Goal: Task Accomplishment & Management: Use online tool/utility

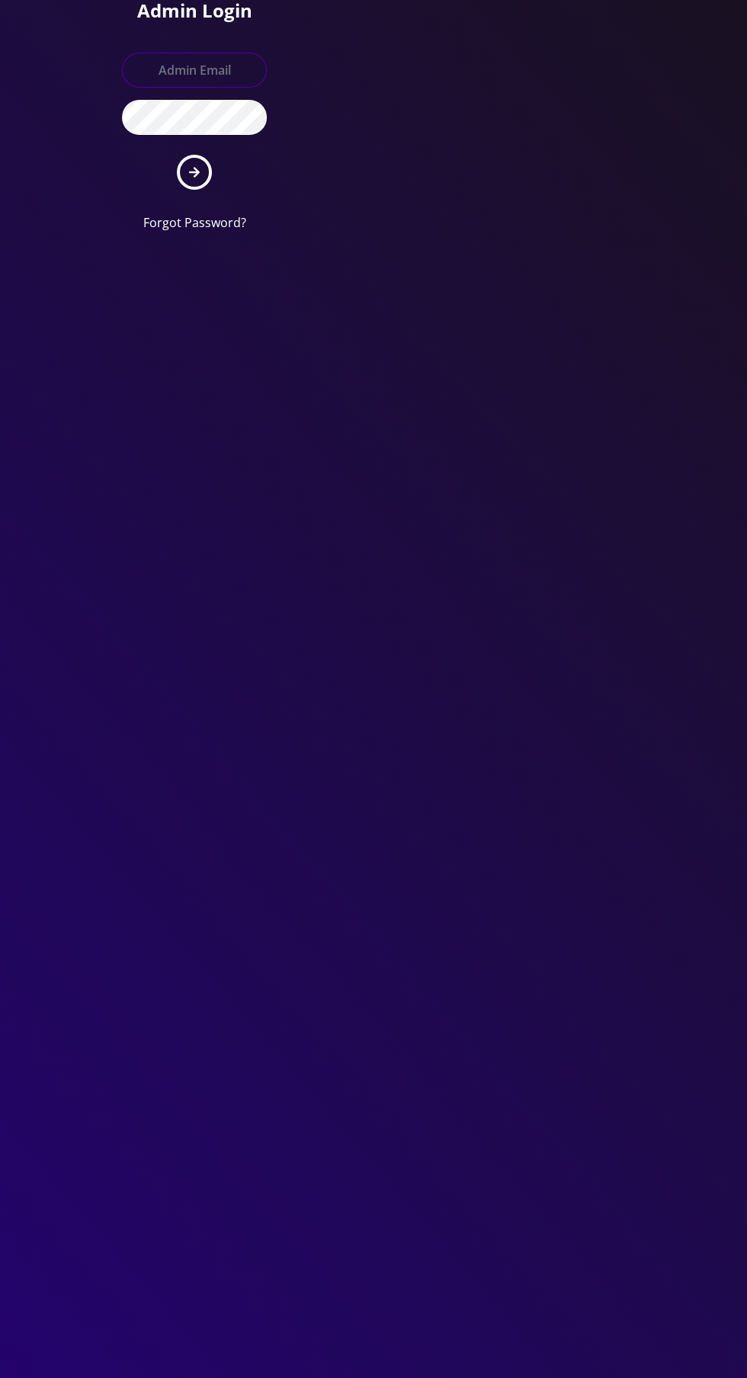
click at [174, 69] on input "text" at bounding box center [194, 70] width 145 height 35
type input "Master@britewireless.com"
click at [183, 157] on button "submit" at bounding box center [194, 172] width 35 height 35
type input "Master@britewireless.com"
click at [177, 155] on button "submit" at bounding box center [194, 172] width 35 height 35
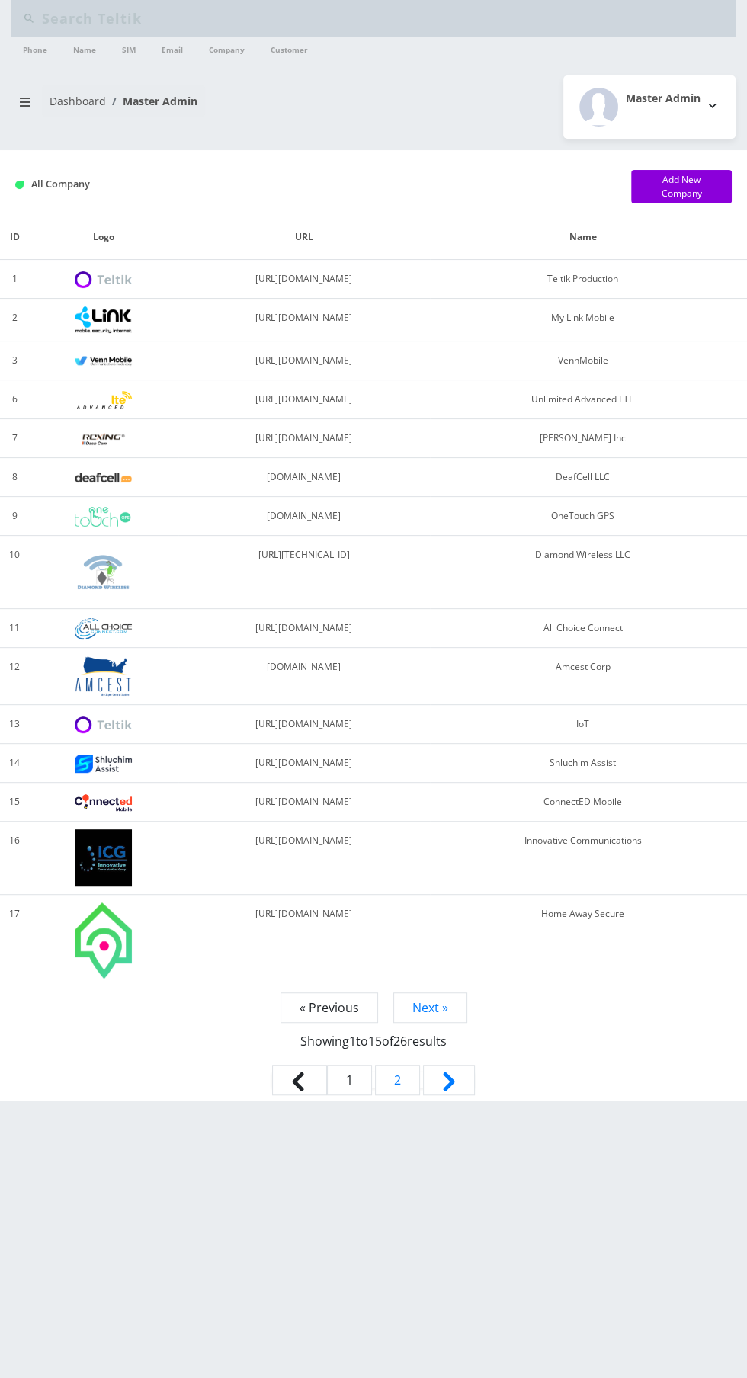
type input "9382737723"
click at [120, 21] on input "9382737723" at bounding box center [387, 18] width 690 height 29
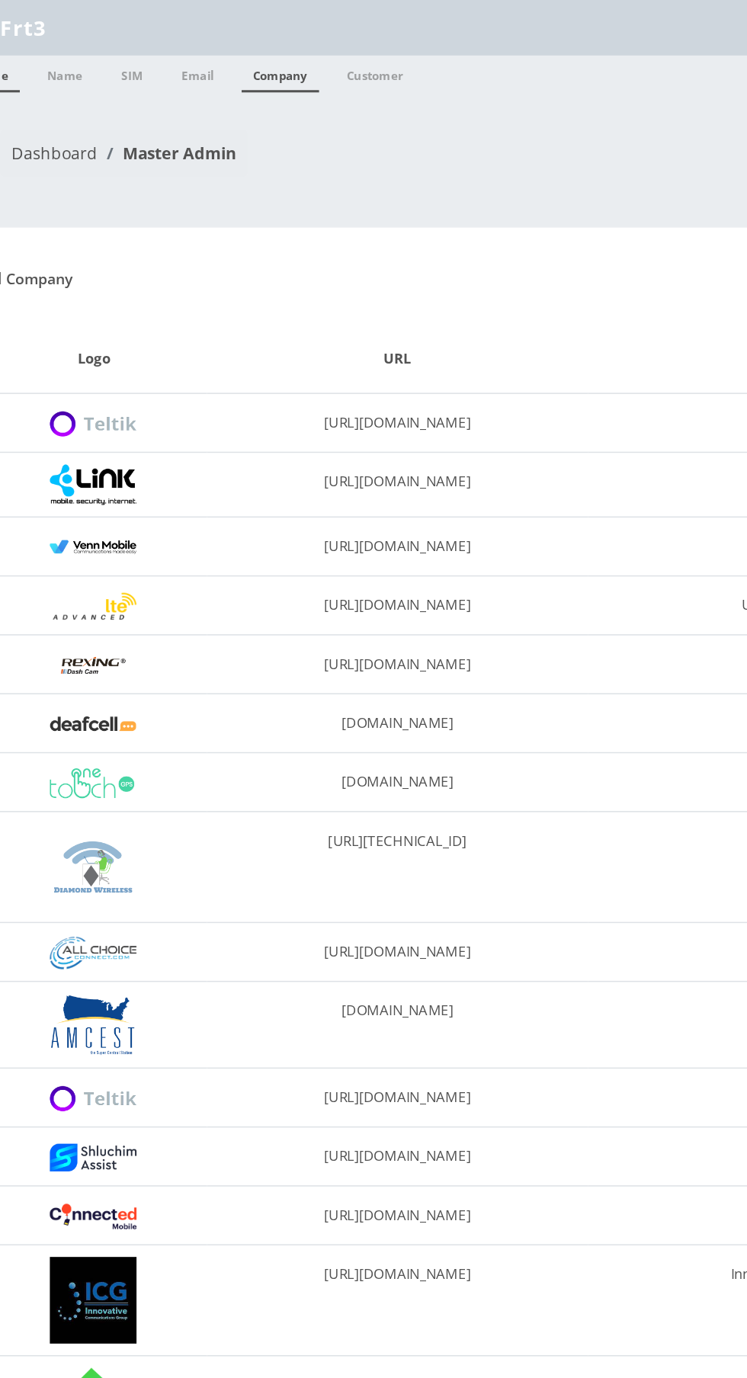
type input "Frt3"
click at [232, 46] on link "Company" at bounding box center [226, 49] width 51 height 24
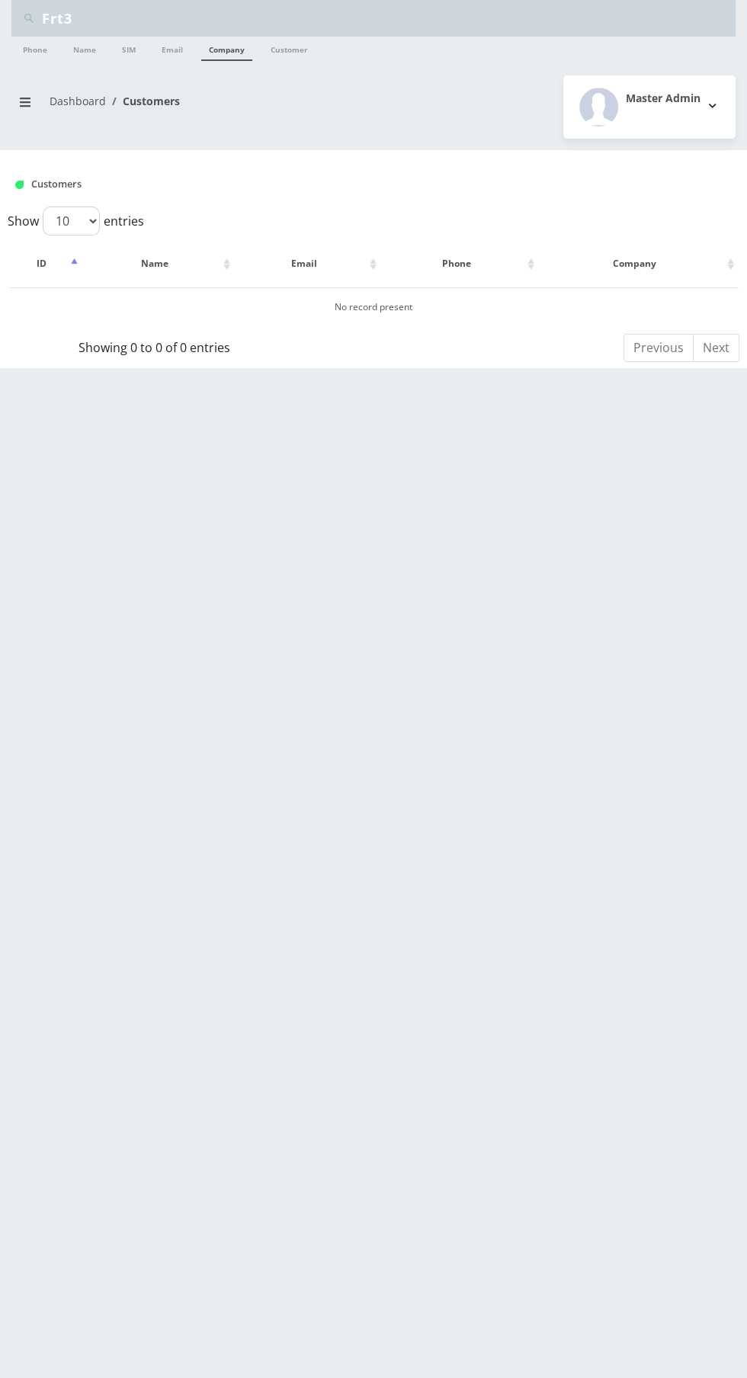
click at [118, 15] on input "Frt3" at bounding box center [387, 18] width 690 height 29
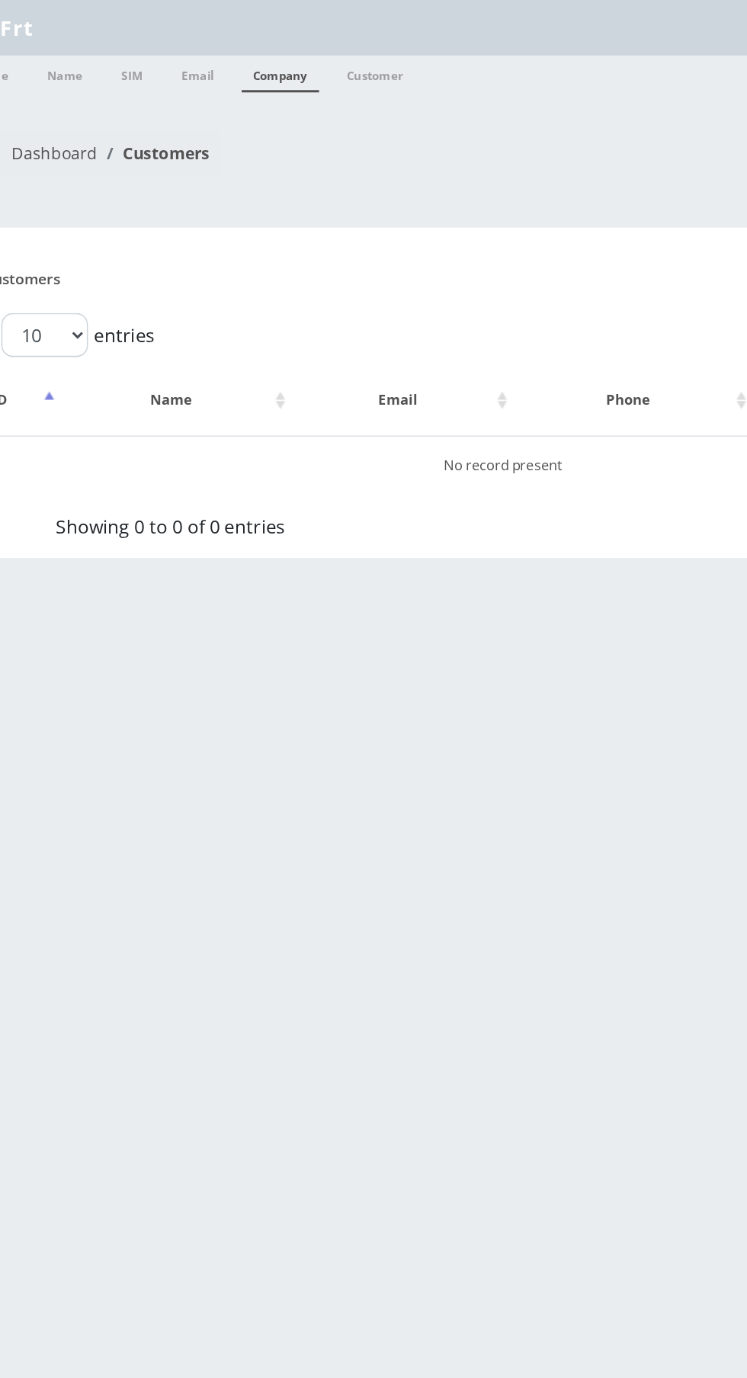
type input "Frt"
click at [240, 56] on link "Company" at bounding box center [226, 49] width 51 height 24
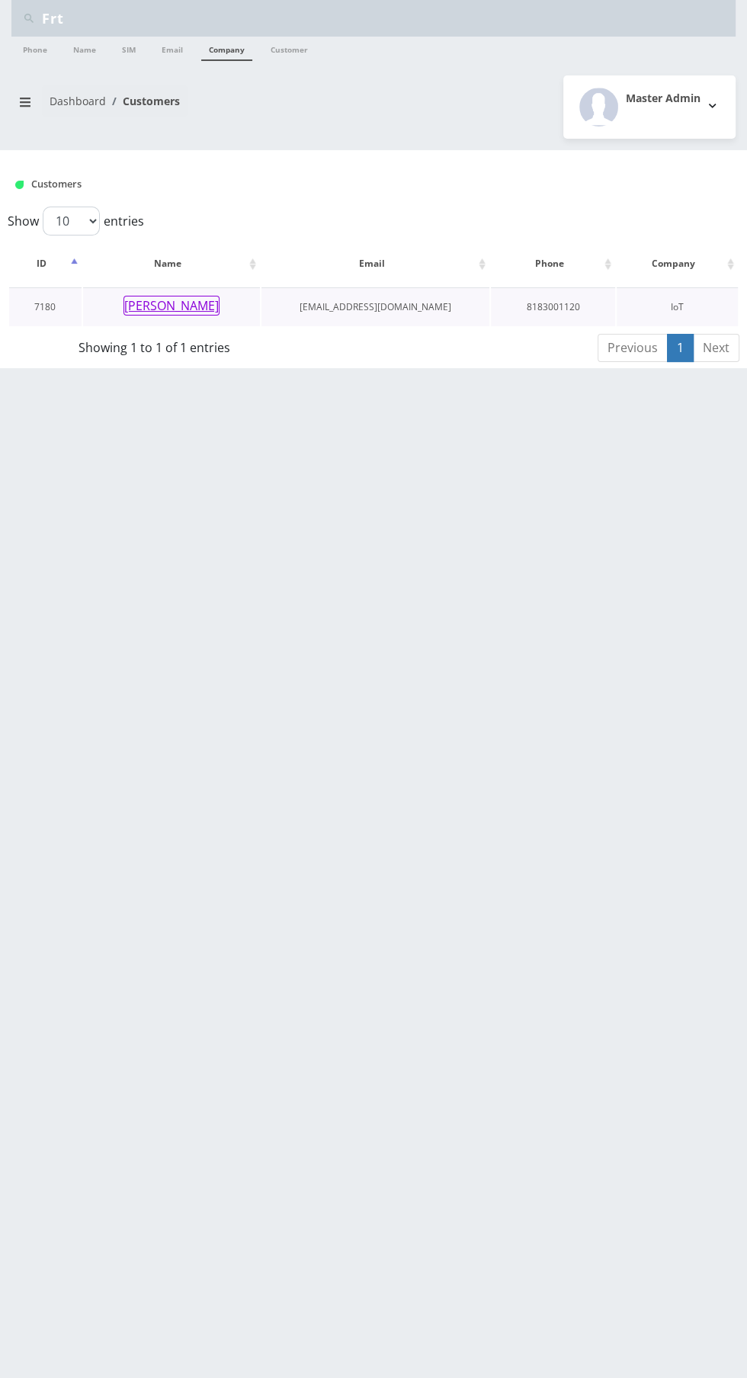
click at [171, 304] on button "[PERSON_NAME]" at bounding box center [171, 306] width 96 height 20
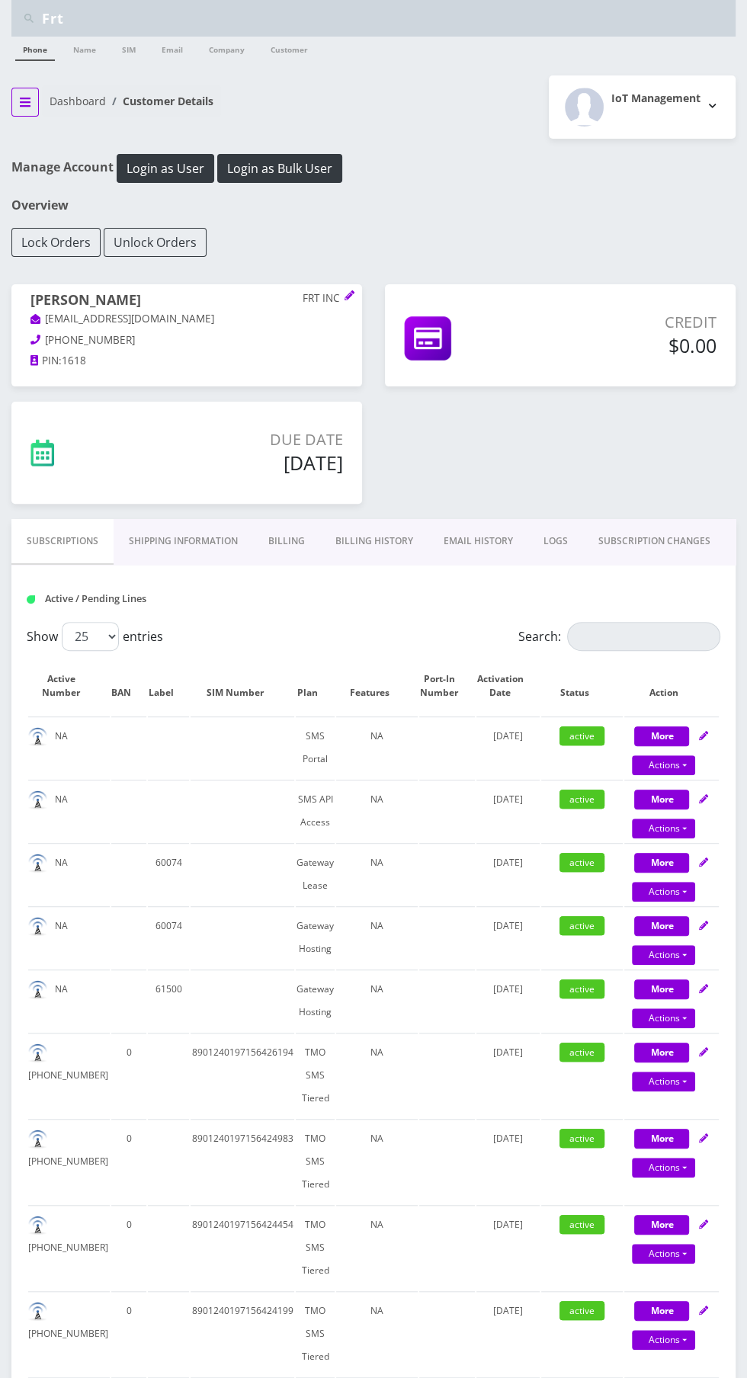
click at [24, 101] on icon "breadcrumb" at bounding box center [25, 102] width 11 height 9
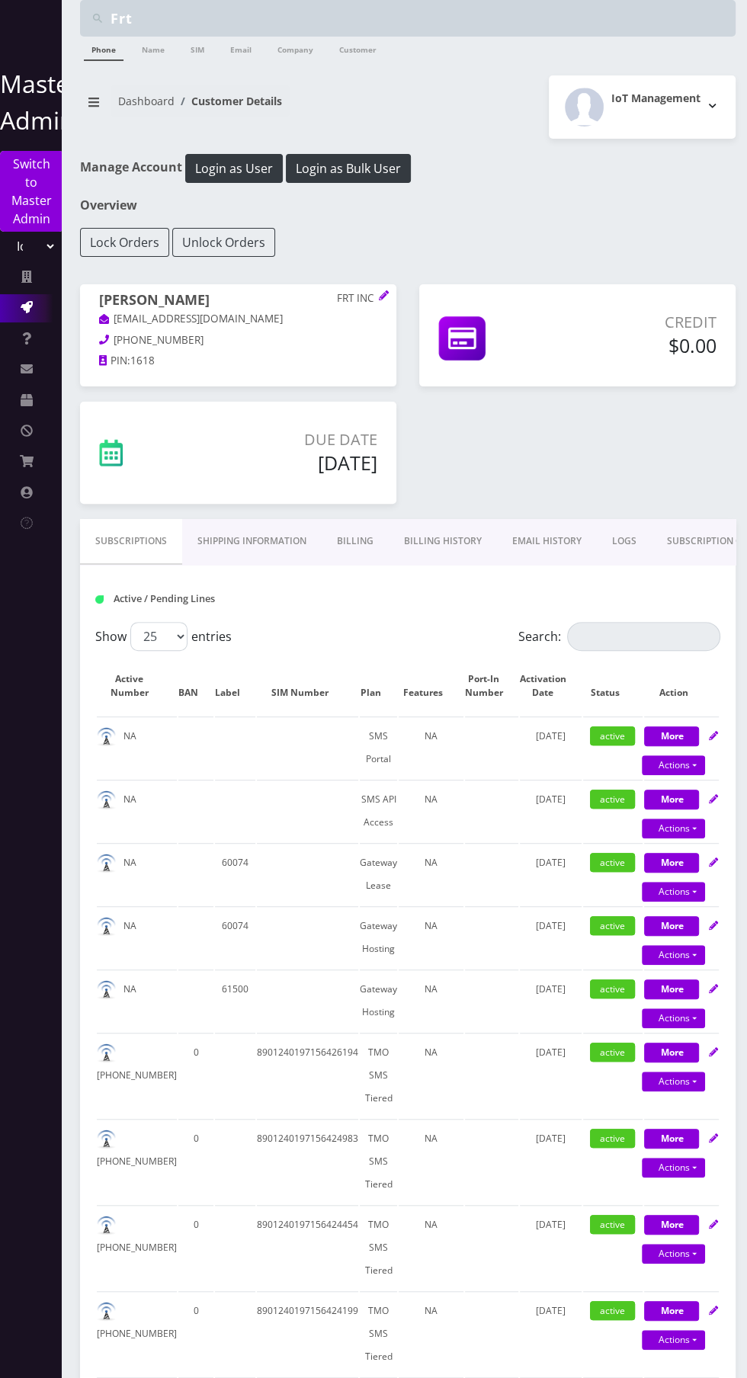
click at [24, 306] on icon at bounding box center [27, 307] width 12 height 12
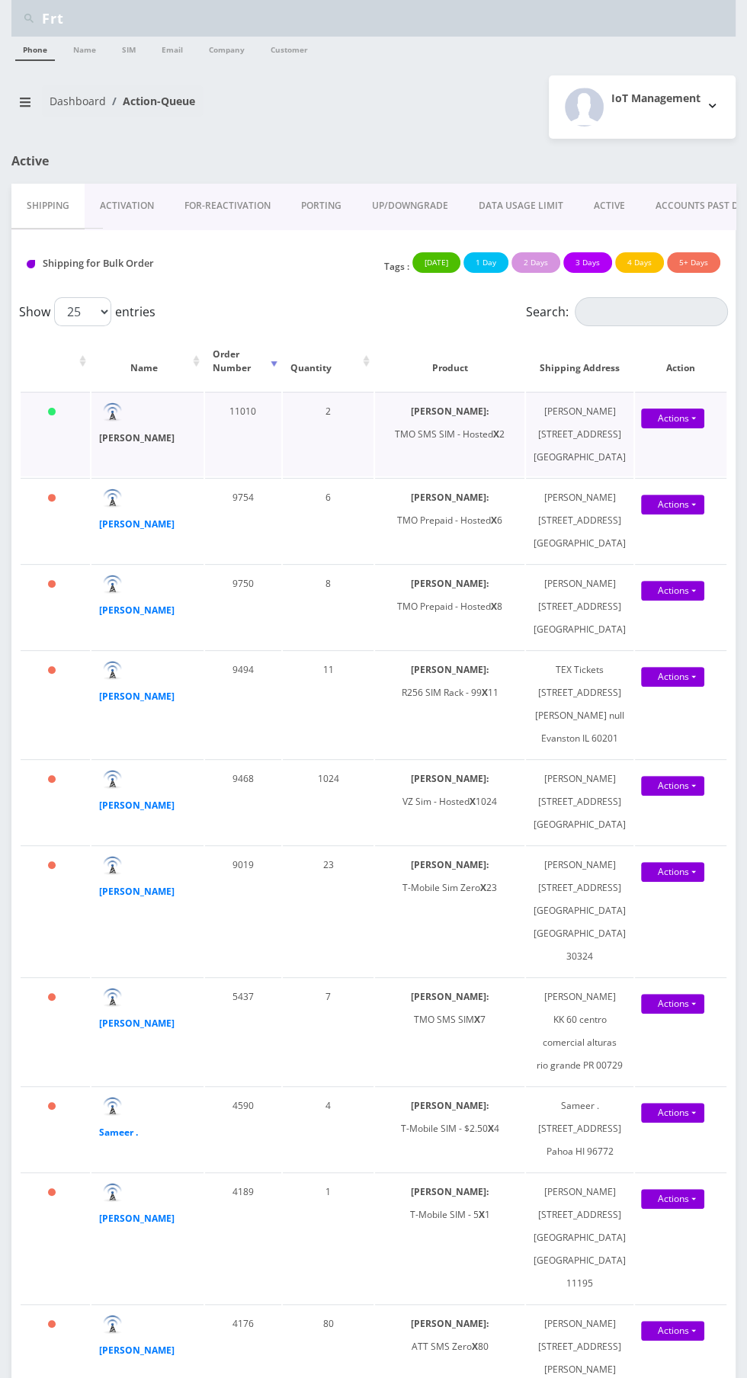
click at [131, 437] on strong "[PERSON_NAME]" at bounding box center [136, 437] width 75 height 13
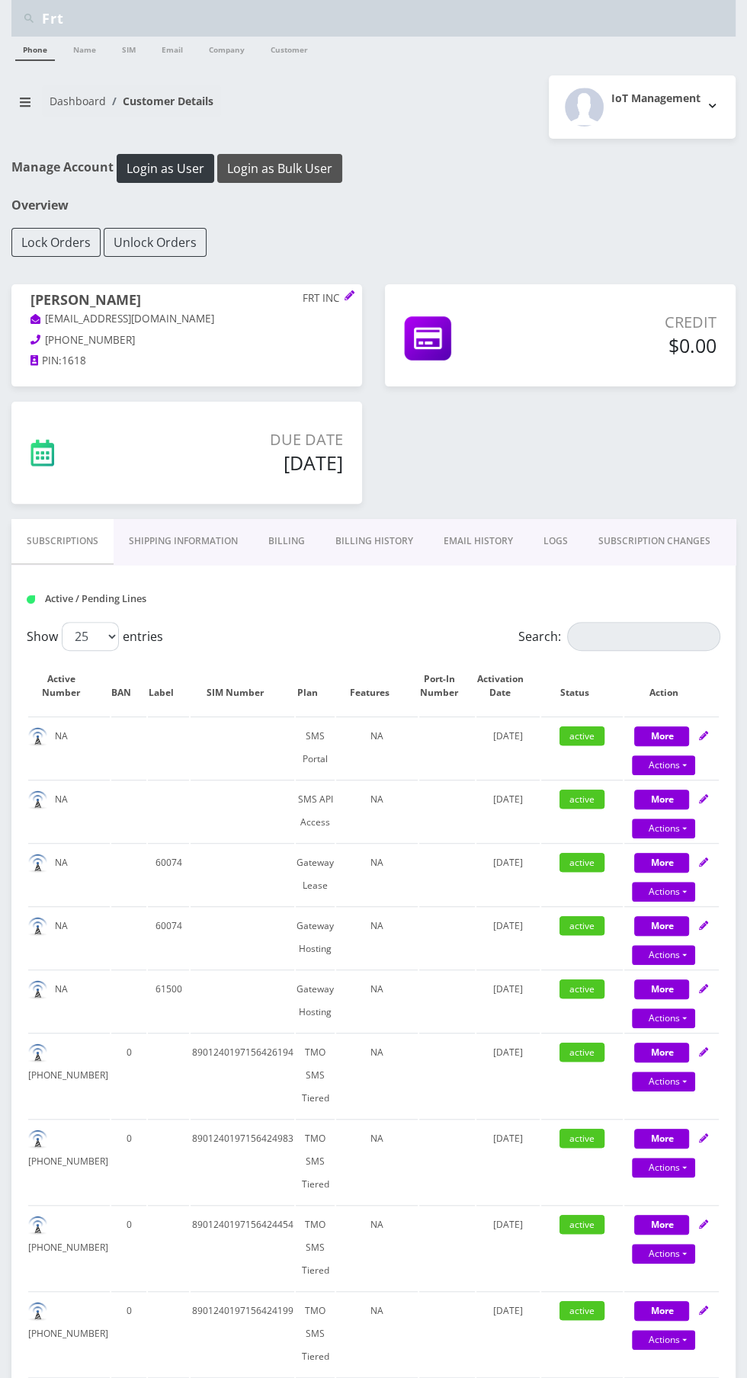
click at [298, 169] on button "Login as Bulk User" at bounding box center [279, 168] width 125 height 29
